Goal: Task Accomplishment & Management: Use online tool/utility

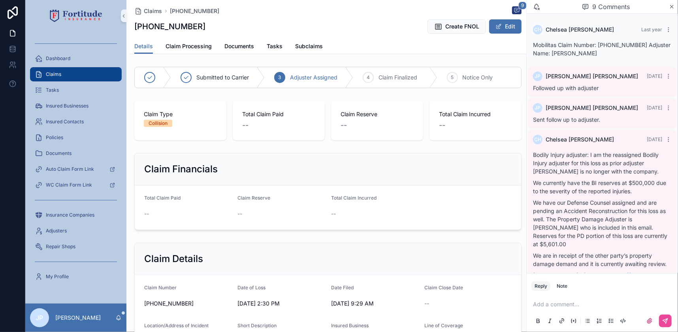
click at [74, 75] on div "Claims" at bounding box center [76, 74] width 82 height 13
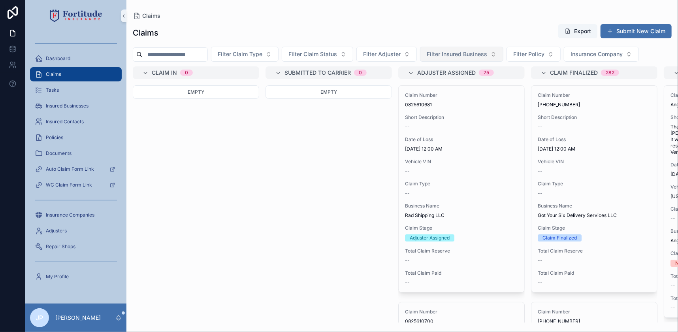
click at [485, 53] on span "Filter Insured Business" at bounding box center [457, 54] width 60 height 8
type input "*******"
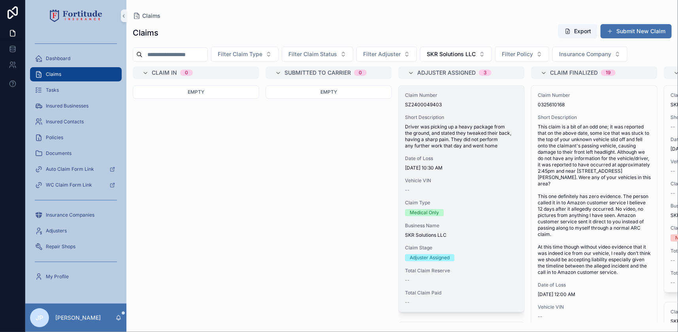
click at [462, 165] on span "9/6/2024 10:30 AM" at bounding box center [461, 168] width 113 height 6
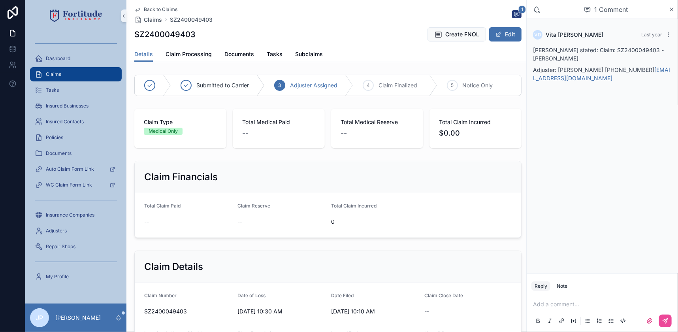
click at [94, 72] on div "Claims" at bounding box center [76, 74] width 82 height 13
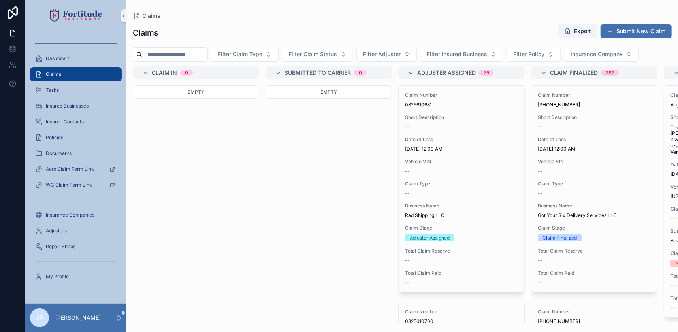
click at [487, 54] on span "Filter Insured Business" at bounding box center [457, 54] width 60 height 8
type input "*******"
click at [479, 87] on span "SKR Solutions LLC" at bounding box center [456, 86] width 47 height 8
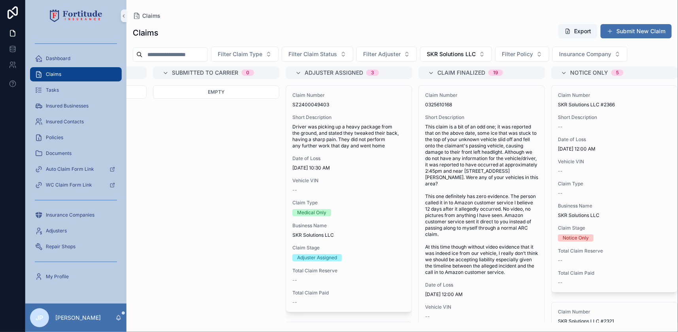
scroll to position [0, 119]
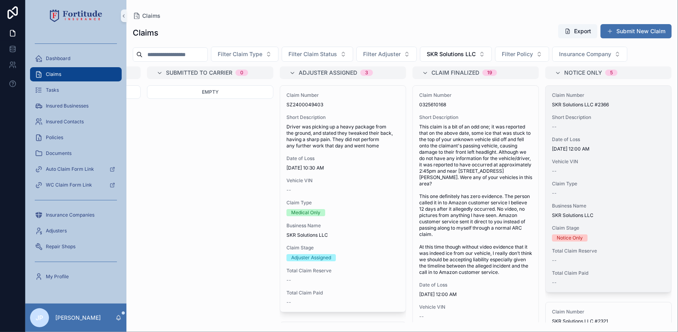
click at [628, 203] on span "Business Name" at bounding box center [608, 206] width 113 height 6
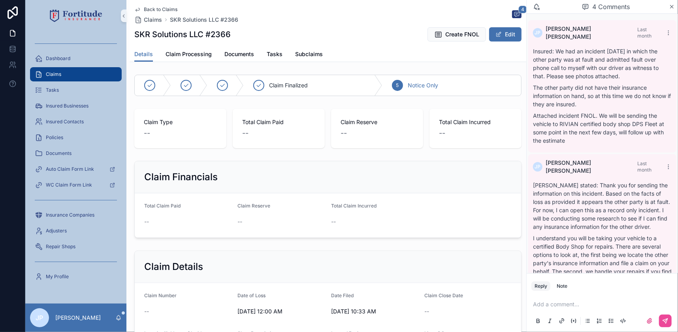
scroll to position [273, 0]
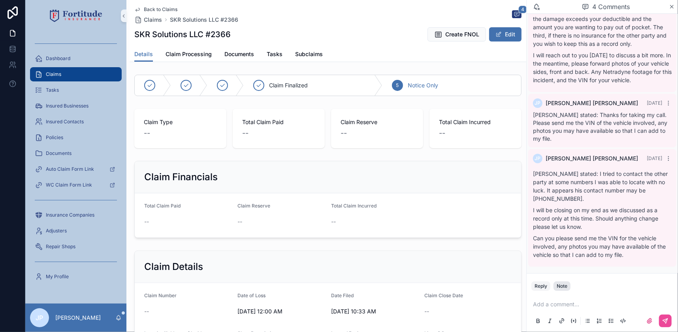
click at [560, 288] on div "Note" at bounding box center [562, 286] width 11 height 6
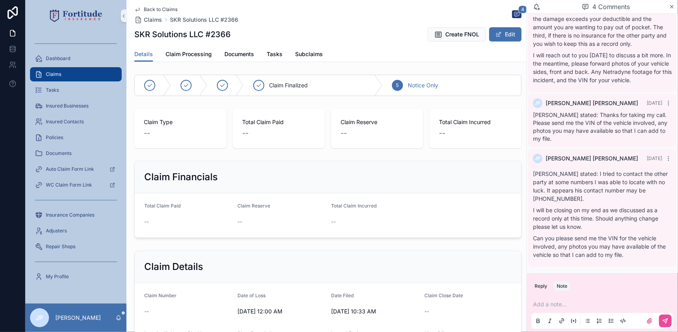
click at [553, 304] on p "scrollable content" at bounding box center [604, 304] width 142 height 8
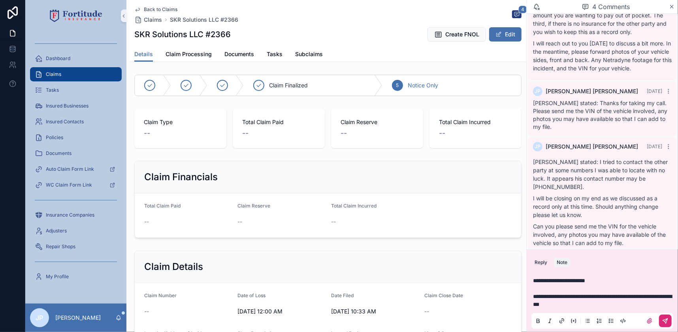
click at [663, 317] on button "scrollable content" at bounding box center [665, 321] width 13 height 13
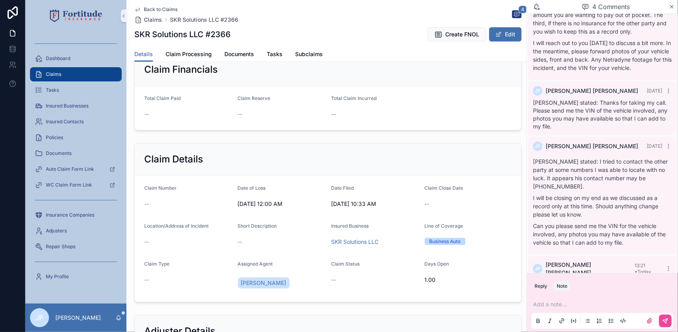
scroll to position [331, 0]
